Goal: Information Seeking & Learning: Understand process/instructions

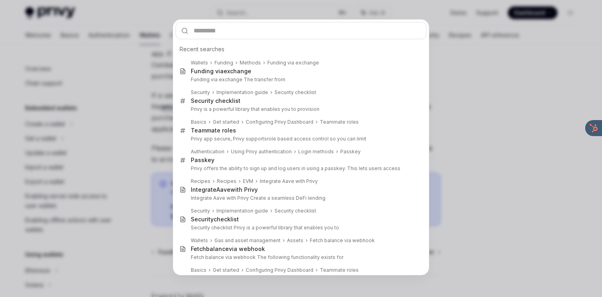
scroll to position [280, 0]
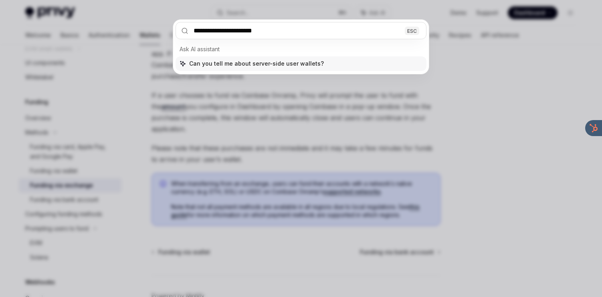
type input "**********"
click at [489, 35] on div "**********" at bounding box center [301, 148] width 602 height 297
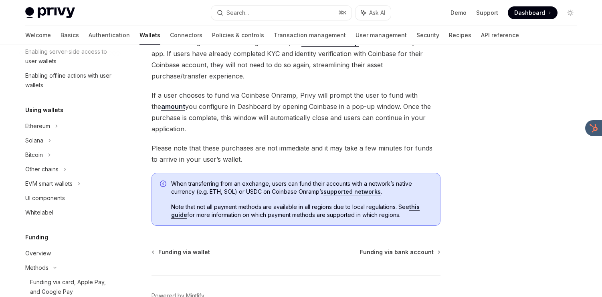
scroll to position [155, 0]
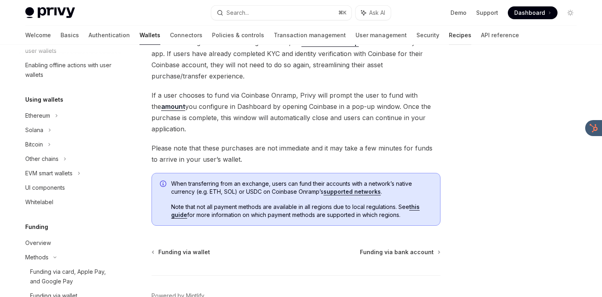
click at [449, 35] on link "Recipes" at bounding box center [460, 35] width 22 height 19
type textarea "*"
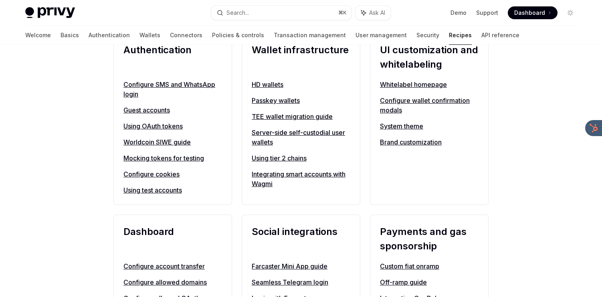
scroll to position [320, 0]
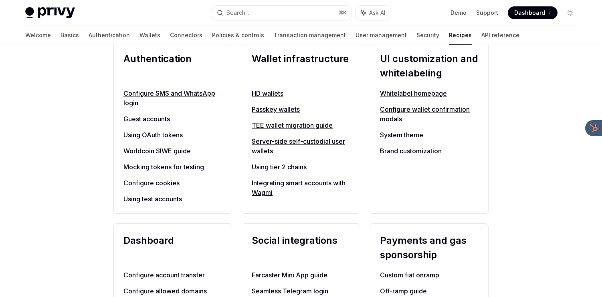
click at [298, 143] on link "Server-side self-custodial user wallets" at bounding box center [301, 146] width 99 height 19
click at [288, 141] on link "Server-side self-custodial user wallets" at bounding box center [301, 146] width 99 height 19
click at [258, 148] on link "Server-side self-custodial user wallets" at bounding box center [301, 146] width 99 height 19
click at [269, 141] on link "Server-side self-custodial user wallets" at bounding box center [301, 146] width 99 height 19
drag, startPoint x: 249, startPoint y: 134, endPoint x: 257, endPoint y: 157, distance: 24.2
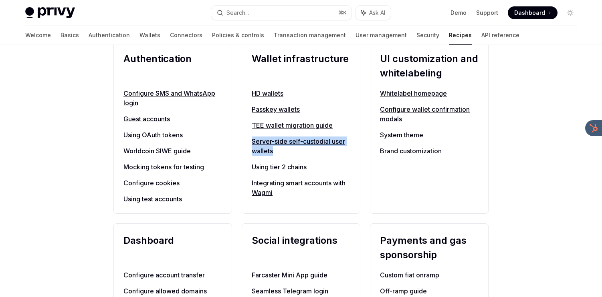
click at [257, 157] on div "Wallet infrastructure HD wallets Passkey wallets TEE wallet migration guide Ser…" at bounding box center [301, 128] width 119 height 172
click at [261, 149] on link "Server-side self-custodial user wallets" at bounding box center [301, 146] width 99 height 19
drag, startPoint x: 268, startPoint y: 143, endPoint x: 478, endPoint y: 4, distance: 251.8
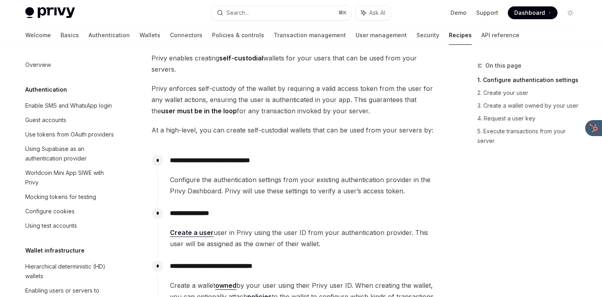
scroll to position [144, 0]
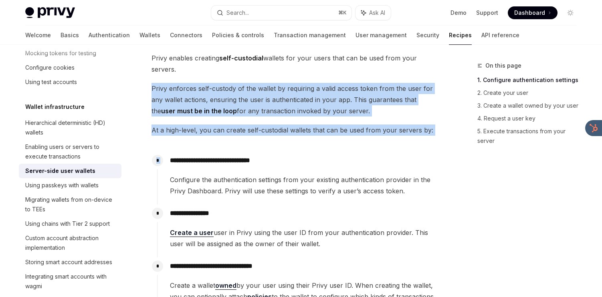
drag, startPoint x: 0, startPoint y: 0, endPoint x: 361, endPoint y: 78, distance: 369.0
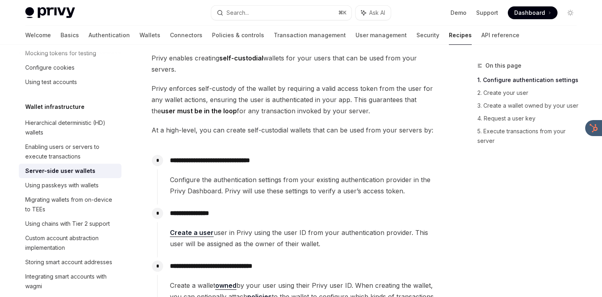
drag, startPoint x: 363, startPoint y: 67, endPoint x: 360, endPoint y: 123, distance: 57.0
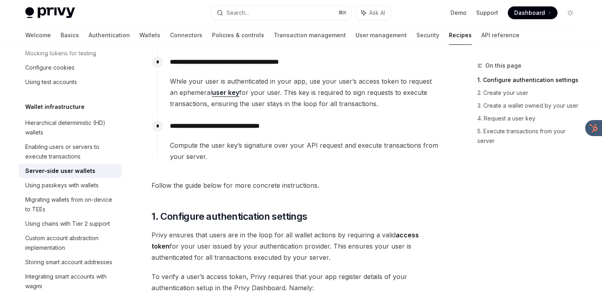
scroll to position [317, 0]
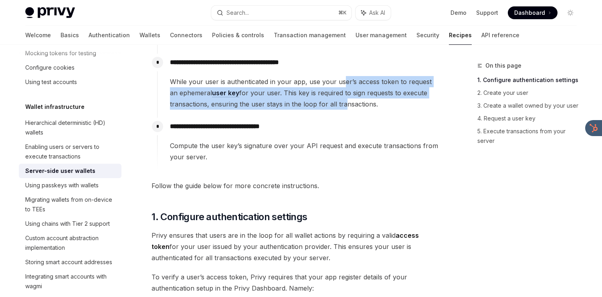
drag, startPoint x: 343, startPoint y: 84, endPoint x: 341, endPoint y: 107, distance: 23.8
click at [341, 107] on span "While your user is authenticated in your app, use your user’s access token to r…" at bounding box center [305, 93] width 270 height 34
drag, startPoint x: 341, startPoint y: 107, endPoint x: 332, endPoint y: 83, distance: 25.6
click at [332, 83] on span "While your user is authenticated in your app, use your user’s access token to r…" at bounding box center [305, 93] width 270 height 34
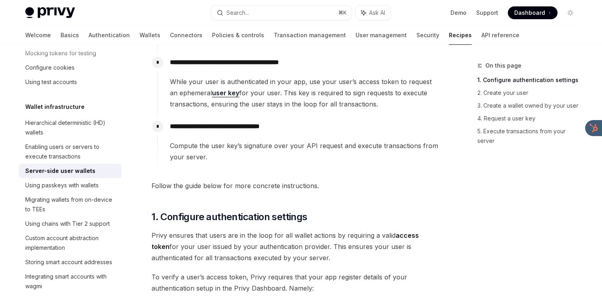
click at [332, 83] on span "While your user is authenticated in your app, use your user’s access token to r…" at bounding box center [305, 93] width 270 height 34
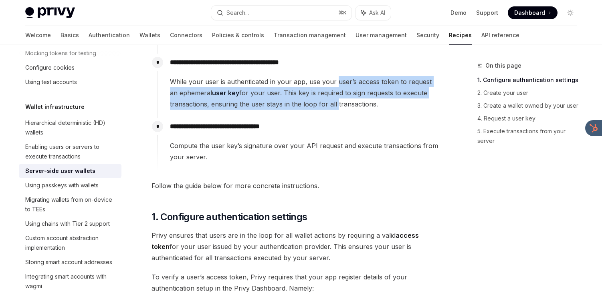
drag, startPoint x: 334, startPoint y: 83, endPoint x: 334, endPoint y: 102, distance: 19.2
click at [334, 102] on span "While your user is authenticated in your app, use your user’s access token to r…" at bounding box center [305, 93] width 270 height 34
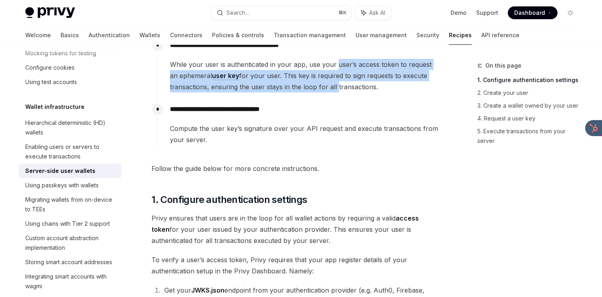
scroll to position [337, 0]
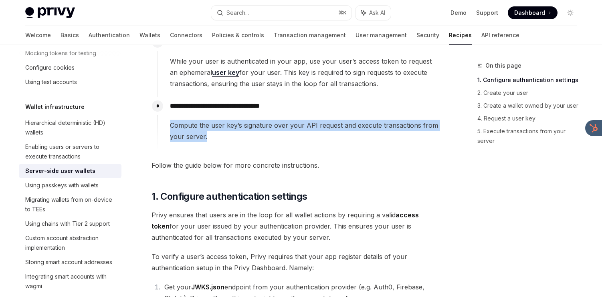
drag, startPoint x: 334, startPoint y: 104, endPoint x: 322, endPoint y: 134, distance: 32.6
click at [322, 134] on div "**********" at bounding box center [298, 119] width 283 height 45
click at [322, 134] on span "Compute the user key’s signature over your API request and execute transactions…" at bounding box center [305, 131] width 270 height 22
drag, startPoint x: 319, startPoint y: 143, endPoint x: 323, endPoint y: 99, distance: 43.5
click at [323, 99] on div "**********" at bounding box center [298, 123] width 283 height 53
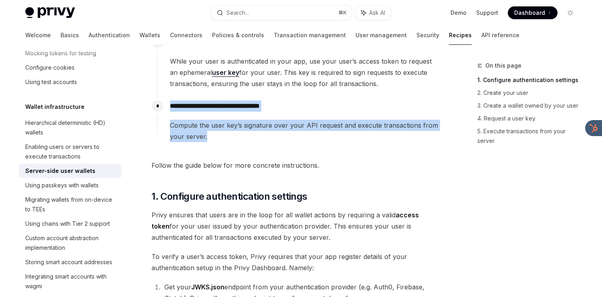
click at [323, 99] on div "**********" at bounding box center [298, 119] width 283 height 45
drag, startPoint x: 324, startPoint y: 99, endPoint x: 308, endPoint y: 133, distance: 37.3
click at [308, 133] on div "**********" at bounding box center [298, 119] width 283 height 45
click at [308, 133] on span "Compute the user key’s signature over your API request and execute transactions…" at bounding box center [305, 131] width 270 height 22
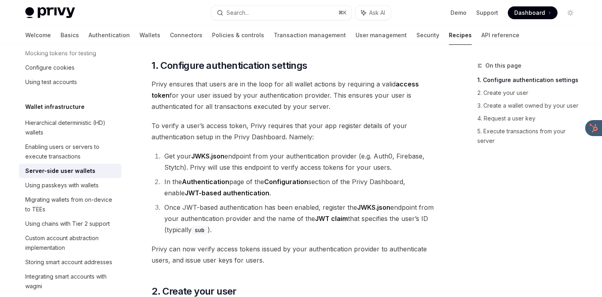
scroll to position [469, 0]
click at [308, 133] on span "To verify a user’s access token, Privy requires that your app register details …" at bounding box center [295, 130] width 289 height 22
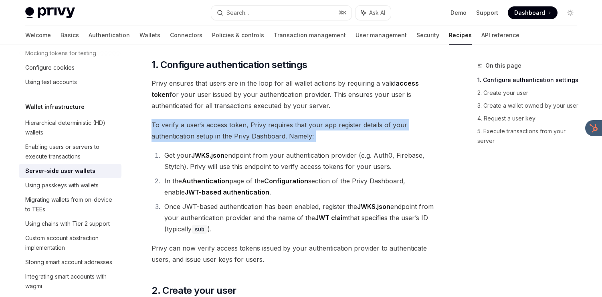
click at [308, 133] on span "To verify a user’s access token, Privy requires that your app register details …" at bounding box center [295, 130] width 289 height 22
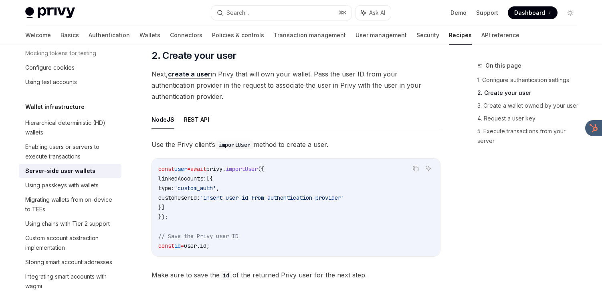
scroll to position [703, 0]
drag, startPoint x: 327, startPoint y: 71, endPoint x: 318, endPoint y: 92, distance: 22.8
click at [318, 92] on span "Next, create a user in Privy that will own your wallet. Pass the user ID from y…" at bounding box center [295, 86] width 289 height 34
click at [317, 100] on span "Next, create a user in Privy that will own your wallet. Pass the user ID from y…" at bounding box center [295, 86] width 289 height 34
drag, startPoint x: 317, startPoint y: 100, endPoint x: 327, endPoint y: 68, distance: 33.8
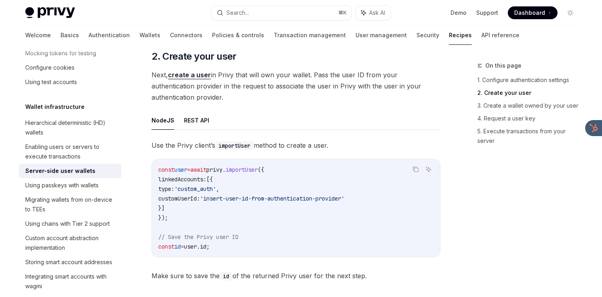
click at [327, 68] on div "**********" at bounding box center [295, 226] width 289 height 1656
drag, startPoint x: 327, startPoint y: 65, endPoint x: 318, endPoint y: 94, distance: 29.8
click at [318, 94] on div "**********" at bounding box center [295, 226] width 289 height 1656
click at [318, 94] on span "Next, create a user in Privy that will own your wallet. Pass the user ID from y…" at bounding box center [295, 86] width 289 height 34
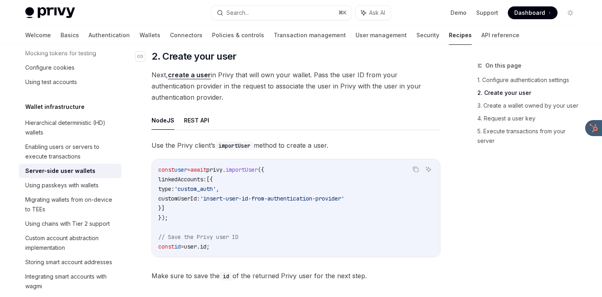
drag, startPoint x: 318, startPoint y: 94, endPoint x: 328, endPoint y: 61, distance: 34.7
click at [328, 61] on div "**********" at bounding box center [295, 226] width 289 height 1656
click at [328, 61] on h2 "​ 2. Create your user" at bounding box center [295, 56] width 289 height 13
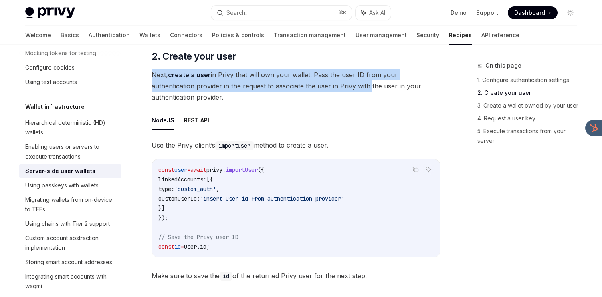
drag, startPoint x: 328, startPoint y: 61, endPoint x: 321, endPoint y: 87, distance: 27.7
click at [321, 87] on div "**********" at bounding box center [295, 226] width 289 height 1656
drag, startPoint x: 319, startPoint y: 98, endPoint x: 321, endPoint y: 63, distance: 35.3
click at [321, 63] on div "**********" at bounding box center [295, 226] width 289 height 1656
click at [321, 63] on h2 "​ 2. Create your user" at bounding box center [295, 56] width 289 height 13
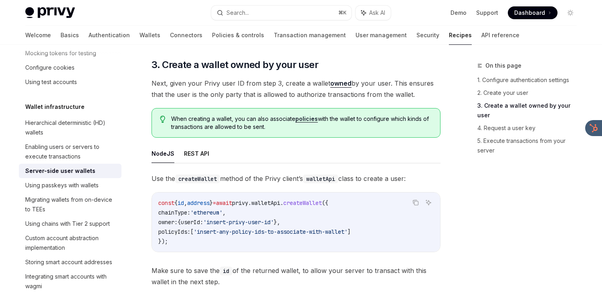
scroll to position [948, 0]
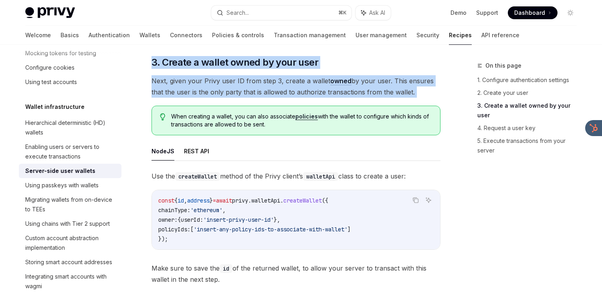
drag, startPoint x: 325, startPoint y: 45, endPoint x: 315, endPoint y: 105, distance: 61.3
drag, startPoint x: 315, startPoint y: 103, endPoint x: 325, endPoint y: 55, distance: 48.6
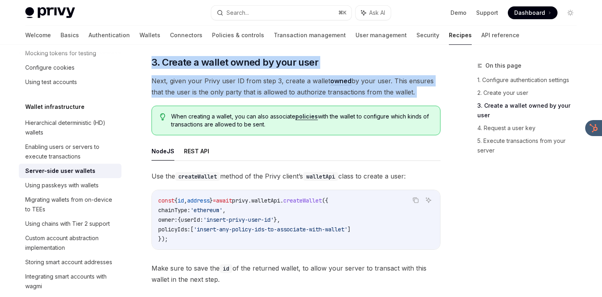
drag, startPoint x: 324, startPoint y: 55, endPoint x: 307, endPoint y: 98, distance: 46.4
drag, startPoint x: 307, startPoint y: 98, endPoint x: 319, endPoint y: 54, distance: 45.0
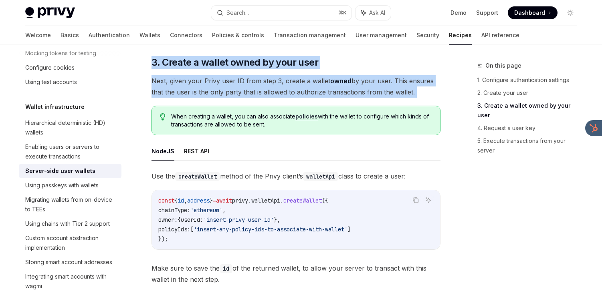
drag, startPoint x: 319, startPoint y: 54, endPoint x: 307, endPoint y: 98, distance: 44.9
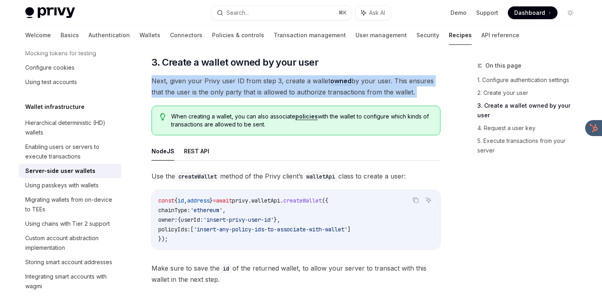
drag, startPoint x: 307, startPoint y: 103, endPoint x: 315, endPoint y: 73, distance: 30.3
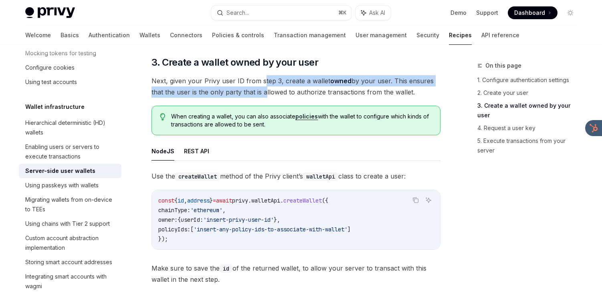
drag, startPoint x: 261, startPoint y: 82, endPoint x: 261, endPoint y: 92, distance: 10.0
click at [261, 92] on span "Next, given your Privy user ID from step 3, create a wallet owned by your user.…" at bounding box center [295, 86] width 289 height 22
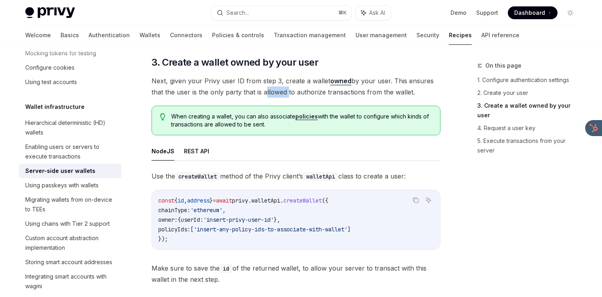
click at [261, 92] on span "Next, given your Privy user ID from step 3, create a wallet owned by your user.…" at bounding box center [295, 86] width 289 height 22
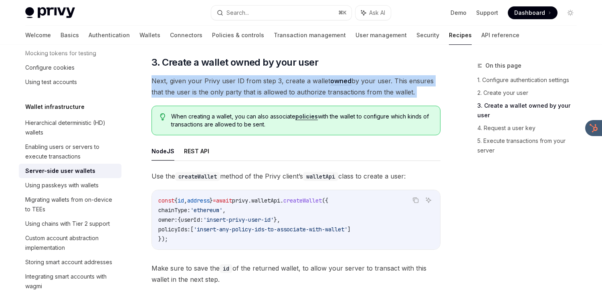
click at [261, 92] on span "Next, given your Privy user ID from step 3, create a wallet owned by your user.…" at bounding box center [295, 86] width 289 height 22
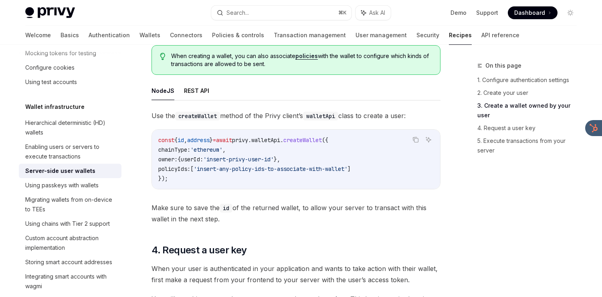
scroll to position [1007, 0]
